Goal: Transaction & Acquisition: Purchase product/service

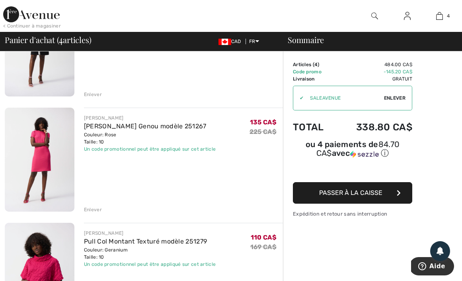
scroll to position [221, 0]
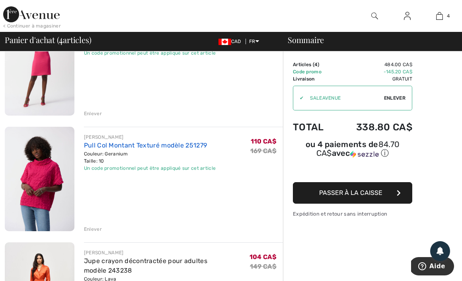
click at [107, 147] on link "Pull Col Montant Texturé modèle 251279" at bounding box center [145, 145] width 123 height 8
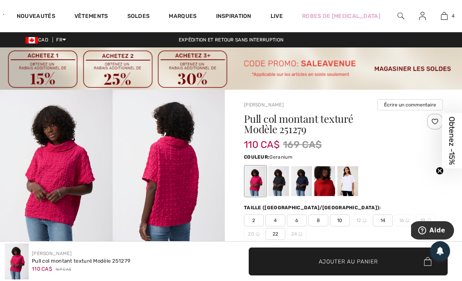
click at [53, 172] on img at bounding box center [56, 174] width 113 height 169
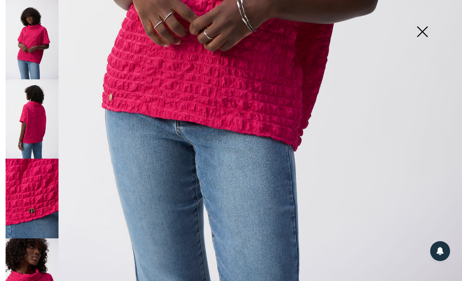
scroll to position [412, 0]
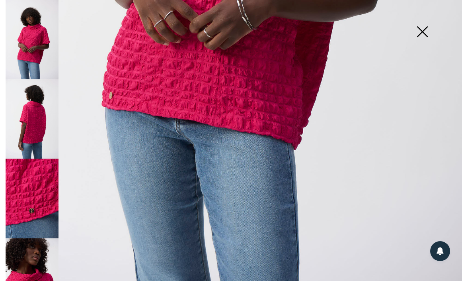
click at [38, 182] on img at bounding box center [32, 198] width 53 height 79
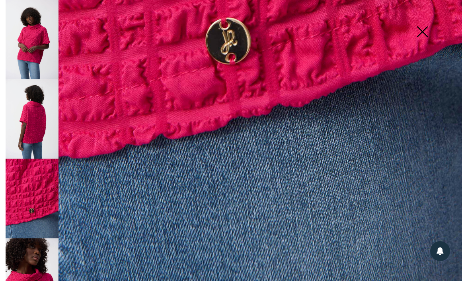
click at [33, 257] on img at bounding box center [32, 277] width 53 height 79
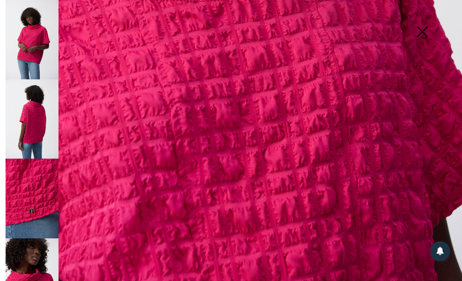
click at [36, 127] on img at bounding box center [32, 118] width 53 height 79
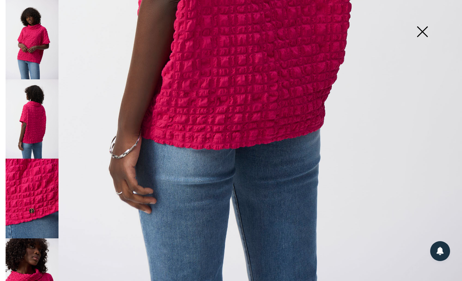
click at [40, 58] on img at bounding box center [32, 39] width 53 height 79
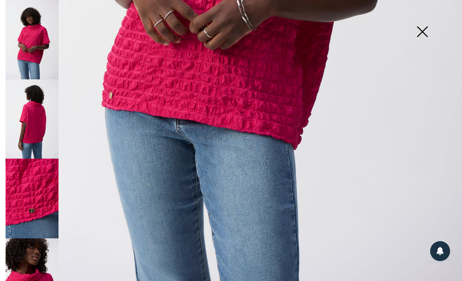
click at [428, 41] on img at bounding box center [423, 32] width 40 height 41
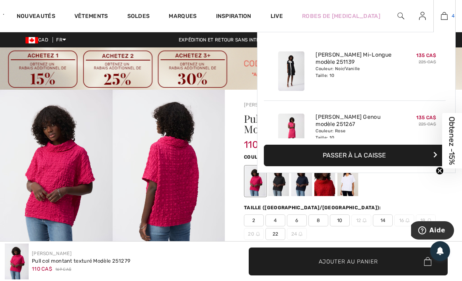
click at [441, 15] on img at bounding box center [444, 16] width 7 height 10
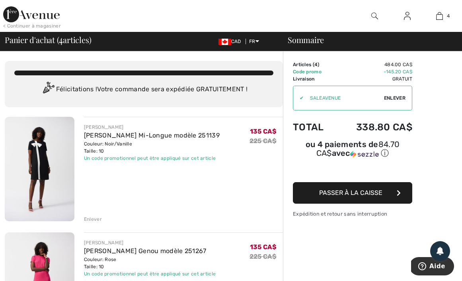
scroll to position [159, 0]
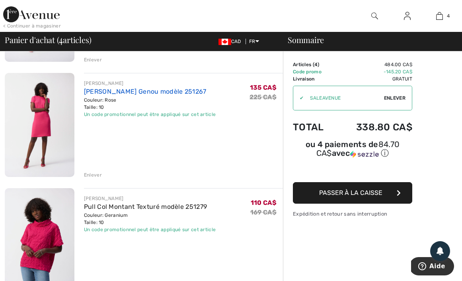
click at [141, 89] on link "[PERSON_NAME] Genou modèle 251267" at bounding box center [145, 92] width 123 height 8
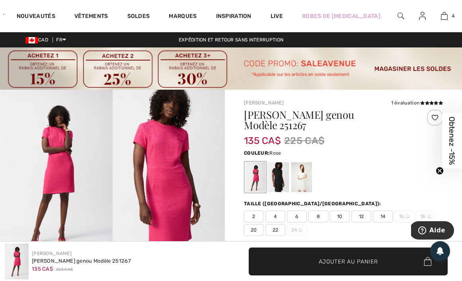
click at [74, 171] on img at bounding box center [56, 174] width 113 height 169
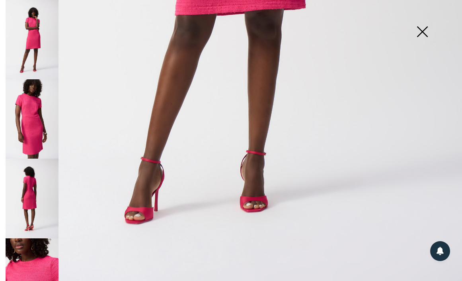
scroll to position [101, 0]
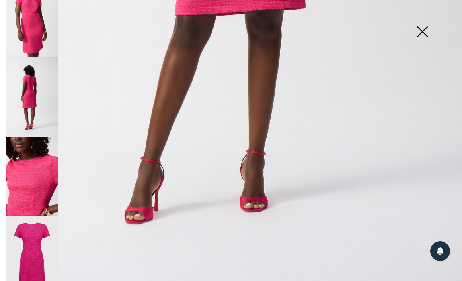
click at [32, 141] on img at bounding box center [32, 176] width 53 height 79
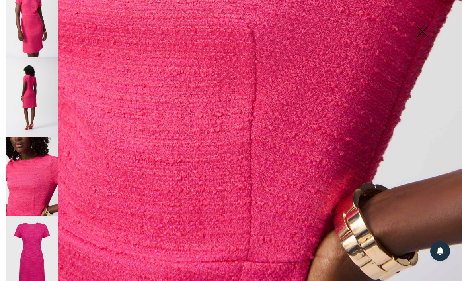
click at [17, 237] on img at bounding box center [32, 256] width 53 height 80
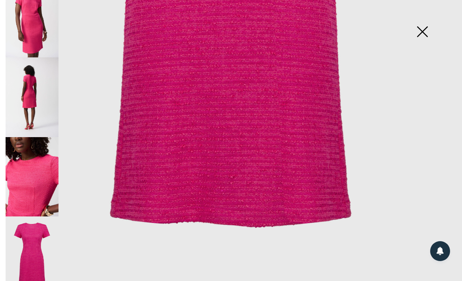
scroll to position [0, 0]
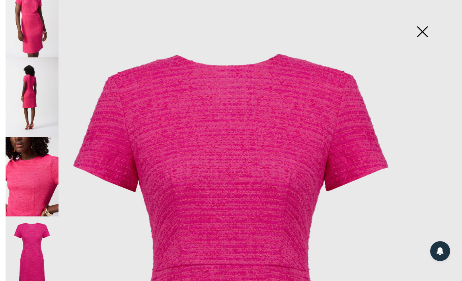
click at [37, 22] on img at bounding box center [32, 17] width 53 height 79
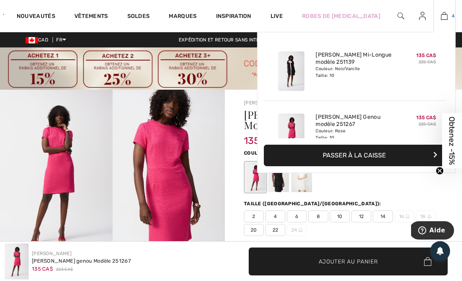
click at [444, 16] on link "4" at bounding box center [445, 16] width 22 height 10
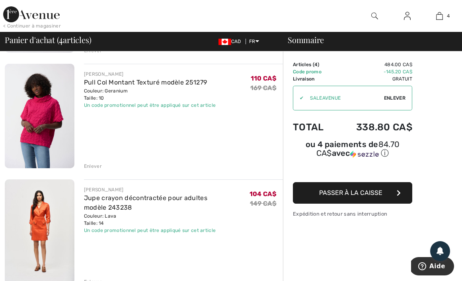
scroll to position [282, 0]
